Goal: Information Seeking & Learning: Learn about a topic

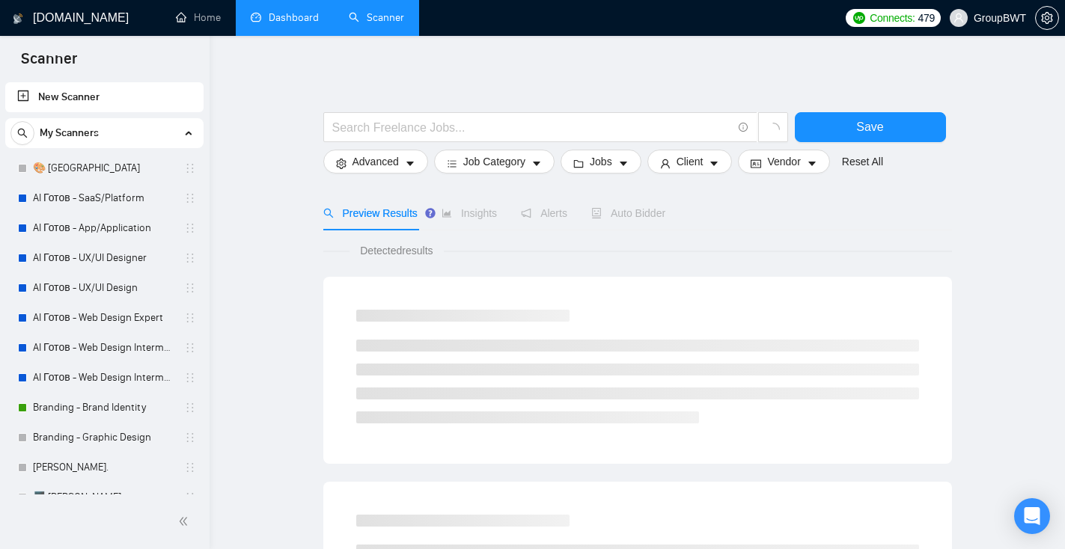
click at [305, 19] on link "Dashboard" at bounding box center [285, 17] width 68 height 13
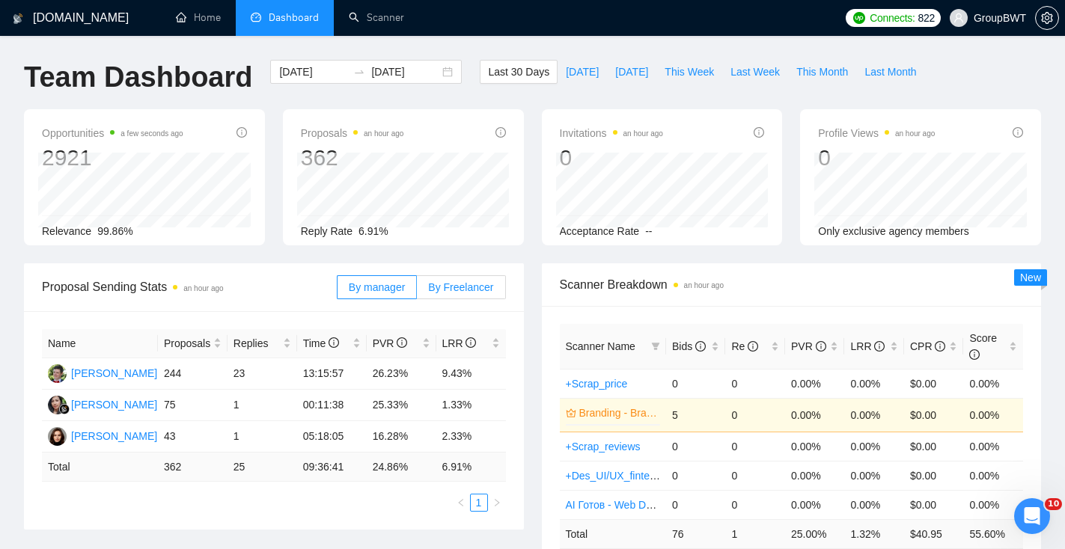
click at [479, 284] on span "By Freelancer" at bounding box center [460, 287] width 65 height 12
click at [417, 291] on input "By Freelancer" at bounding box center [417, 291] width 0 height 0
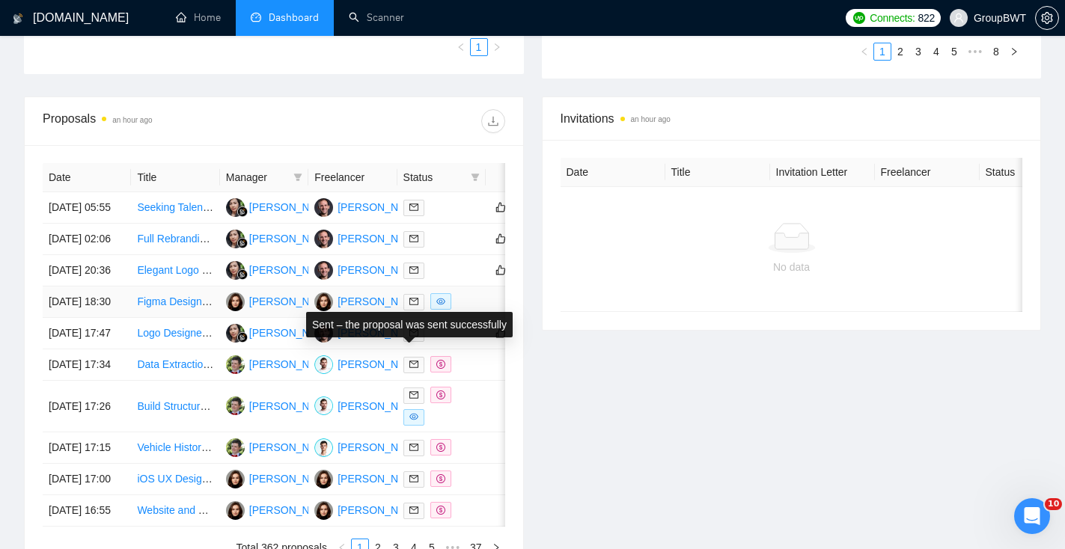
scroll to position [0, 61]
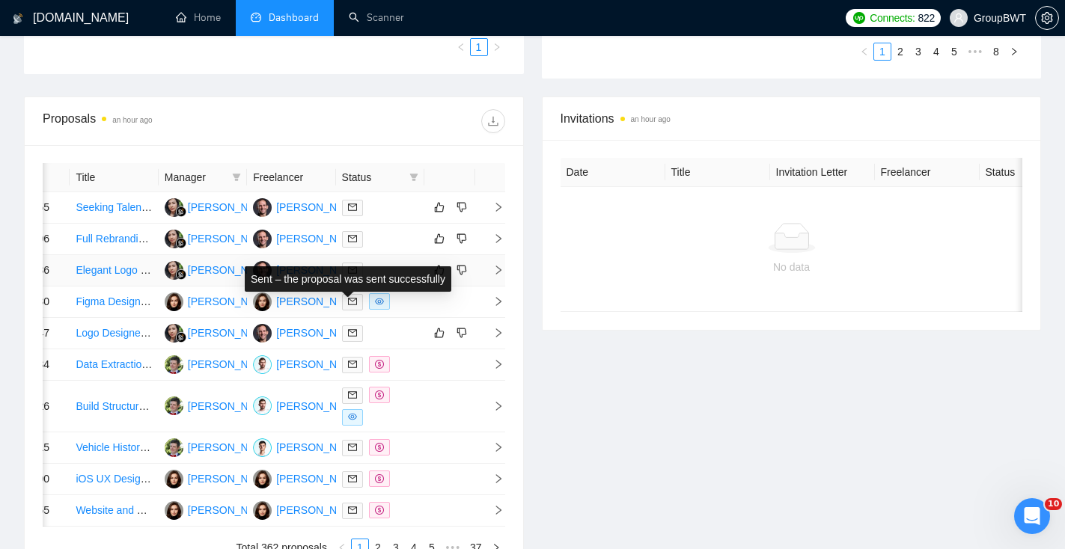
click at [355, 275] on icon "mail" at bounding box center [352, 270] width 9 height 9
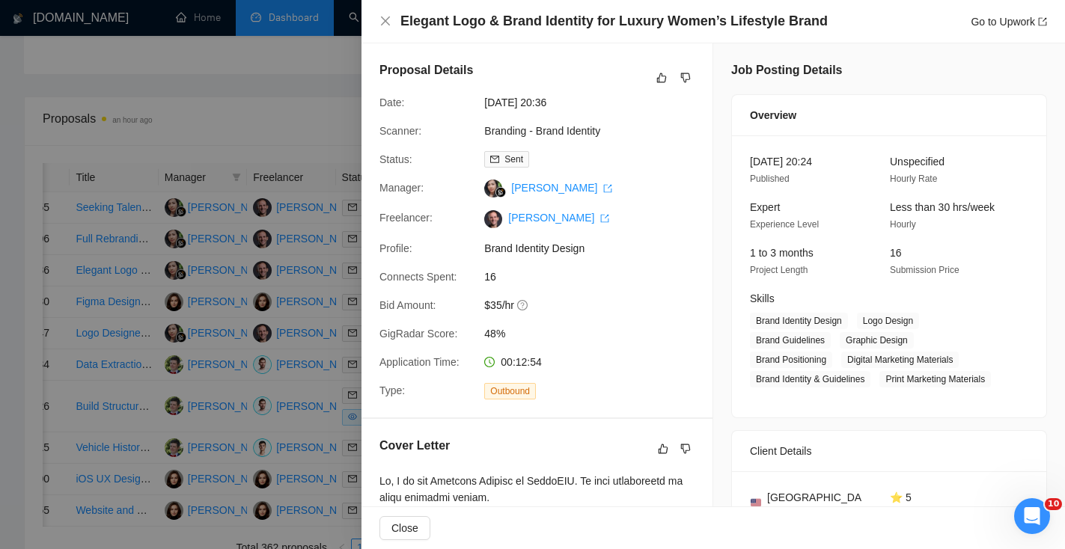
click at [333, 244] on div at bounding box center [532, 274] width 1065 height 549
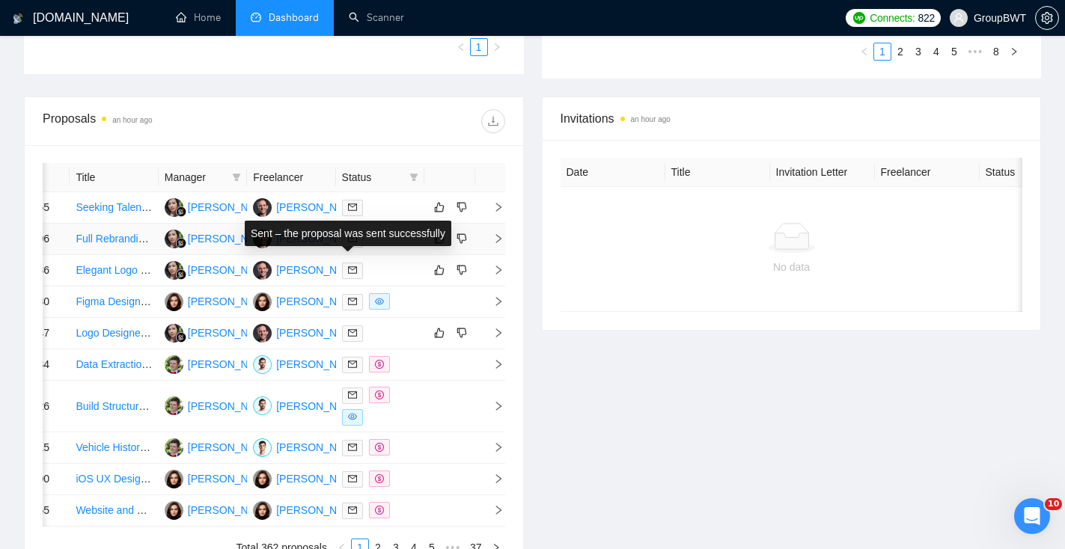
click at [352, 242] on icon "mail" at bounding box center [352, 239] width 9 height 7
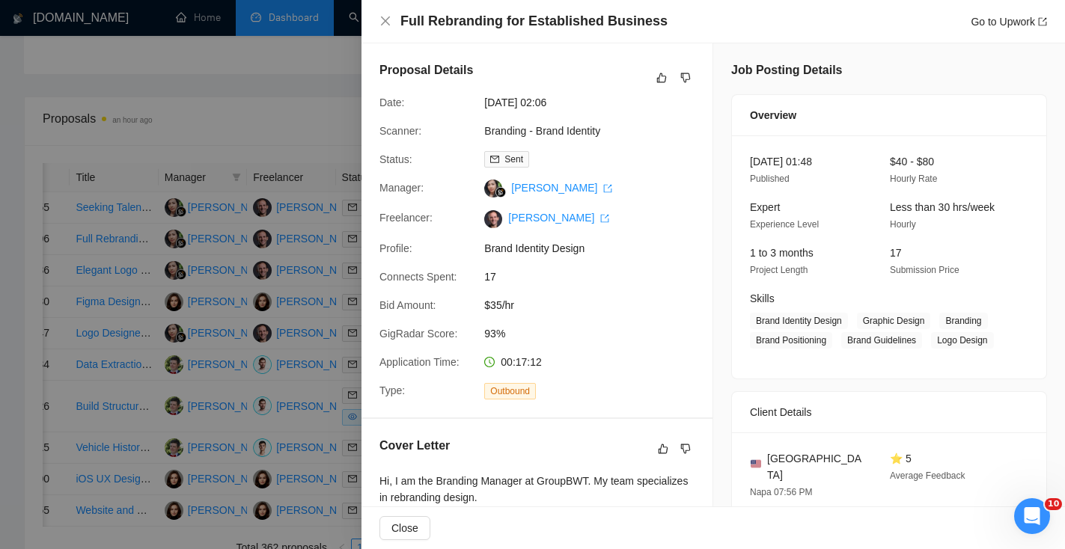
click at [281, 266] on div at bounding box center [532, 274] width 1065 height 549
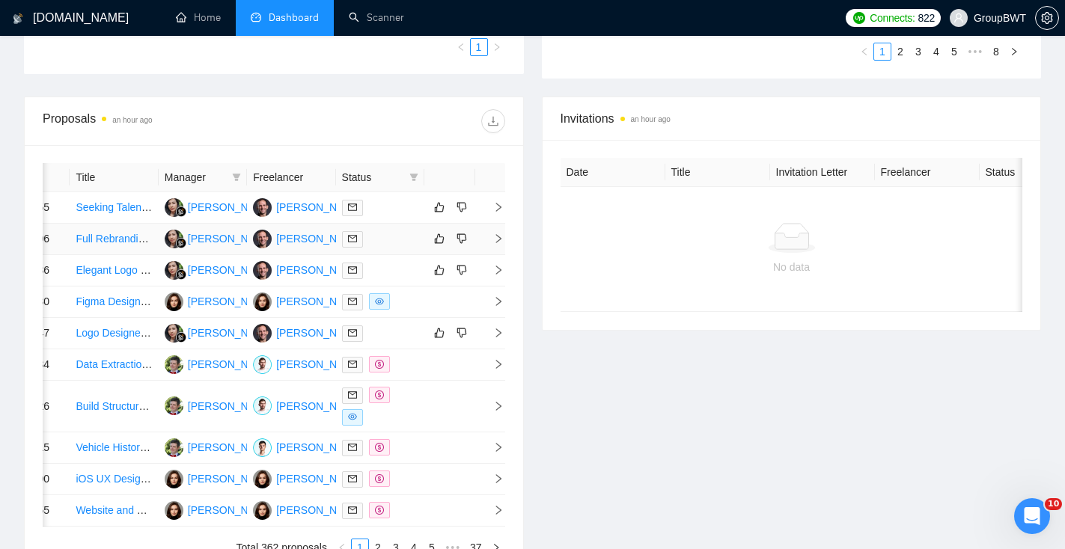
scroll to position [82, 0]
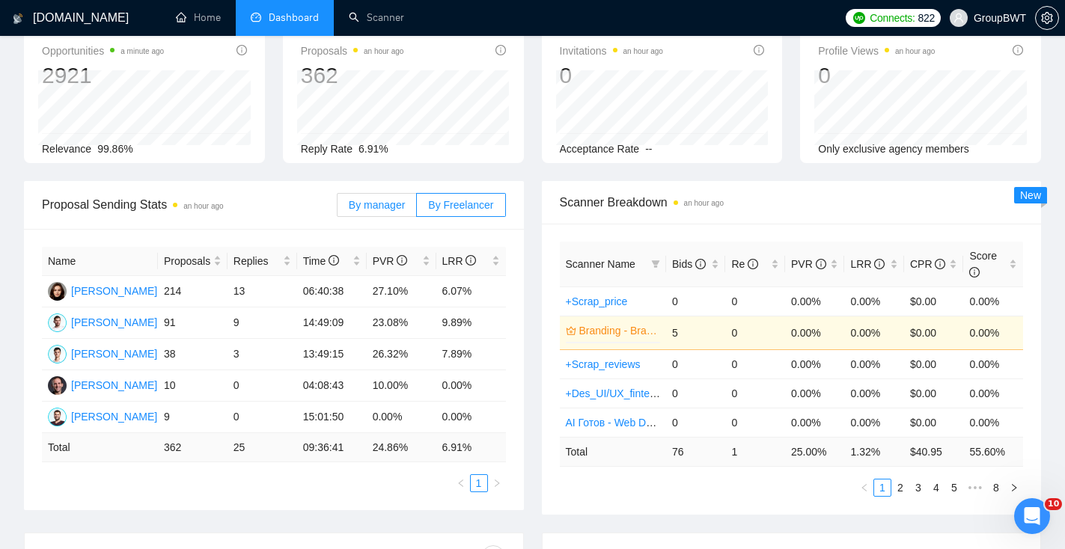
click at [363, 206] on span "By manager" at bounding box center [377, 205] width 56 height 12
click at [337, 209] on input "By manager" at bounding box center [337, 209] width 0 height 0
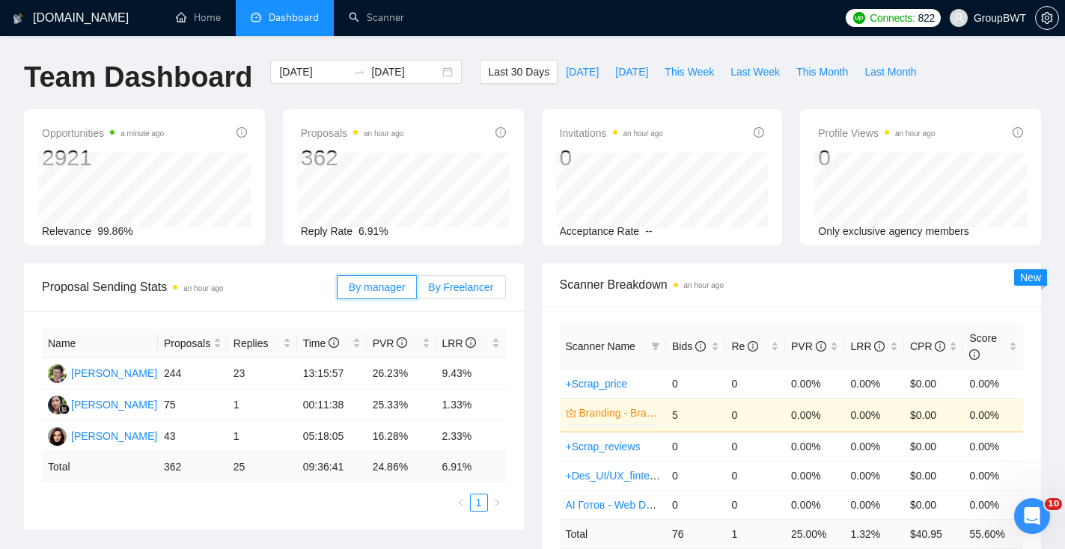
scroll to position [1, 0]
click at [449, 292] on label "By Freelancer" at bounding box center [461, 287] width 88 height 24
click at [417, 290] on input "By Freelancer" at bounding box center [417, 290] width 0 height 0
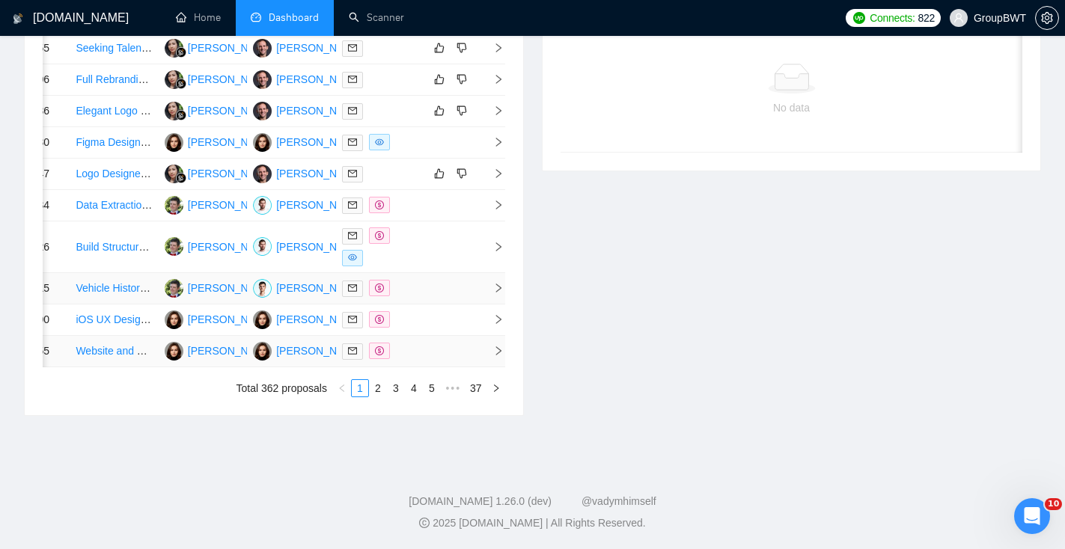
scroll to position [760, 0]
